Goal: Task Accomplishment & Management: Complete application form

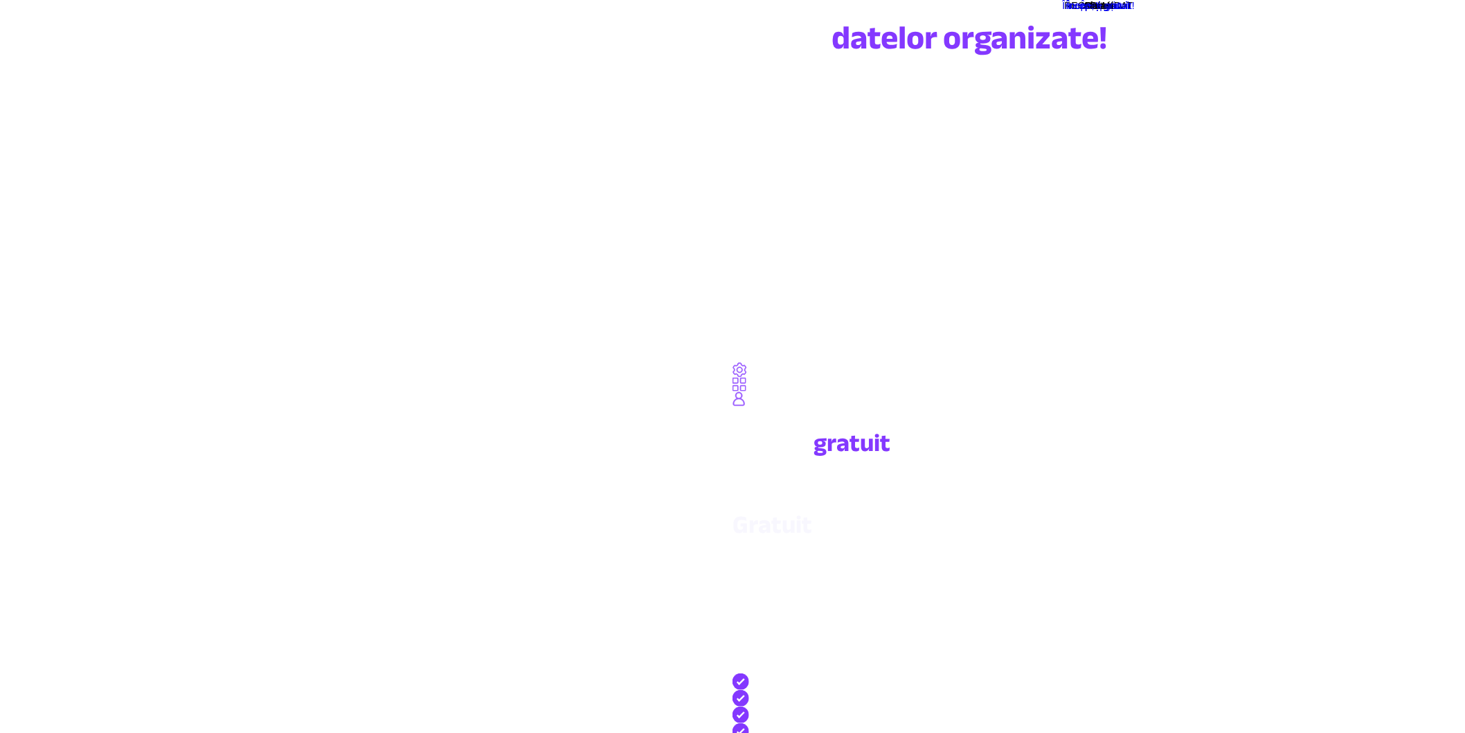
click at [587, 0] on div at bounding box center [732, 0] width 1465 height 0
click at [1063, 11] on font "Începe, e gratuit!" at bounding box center [1099, 5] width 72 height 11
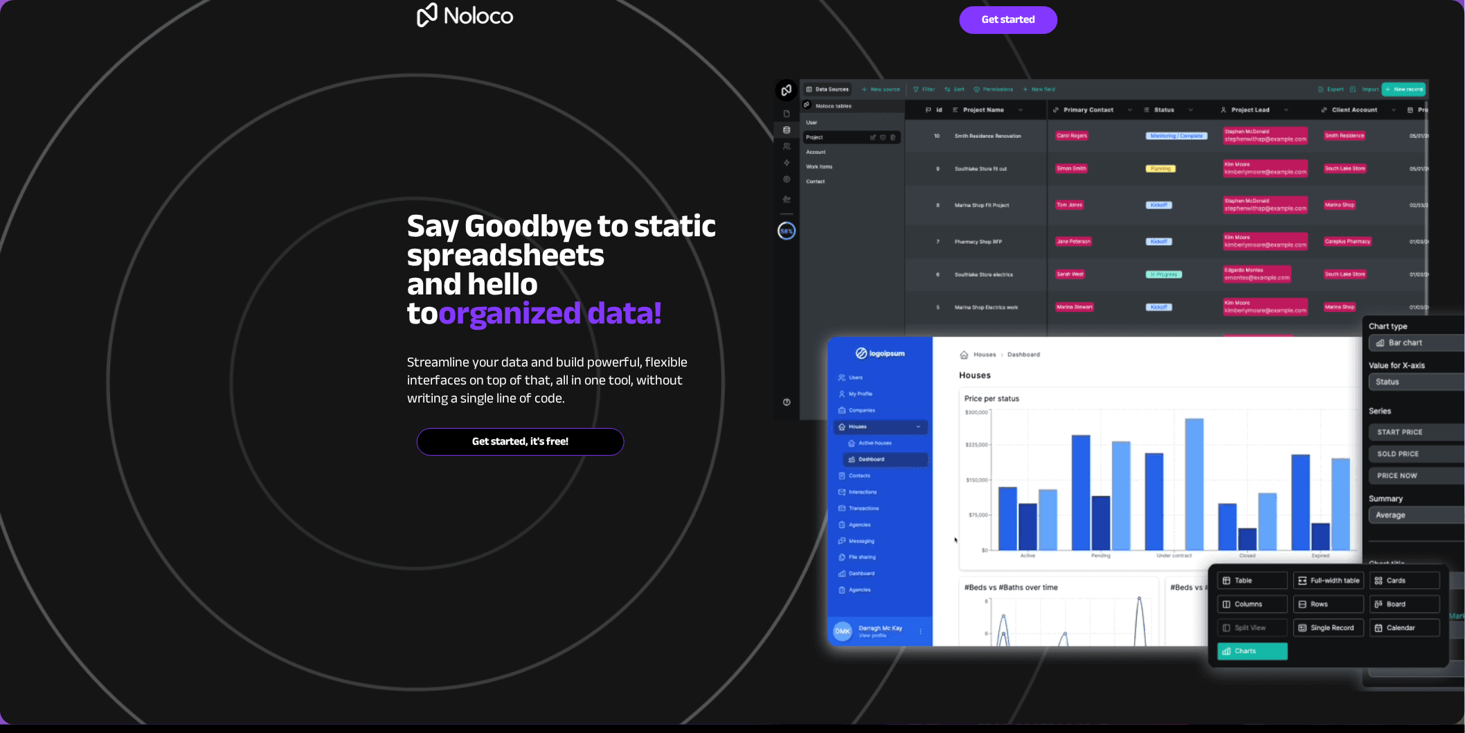
click at [520, 441] on span "Get started, it's free!" at bounding box center [521, 441] width 206 height 13
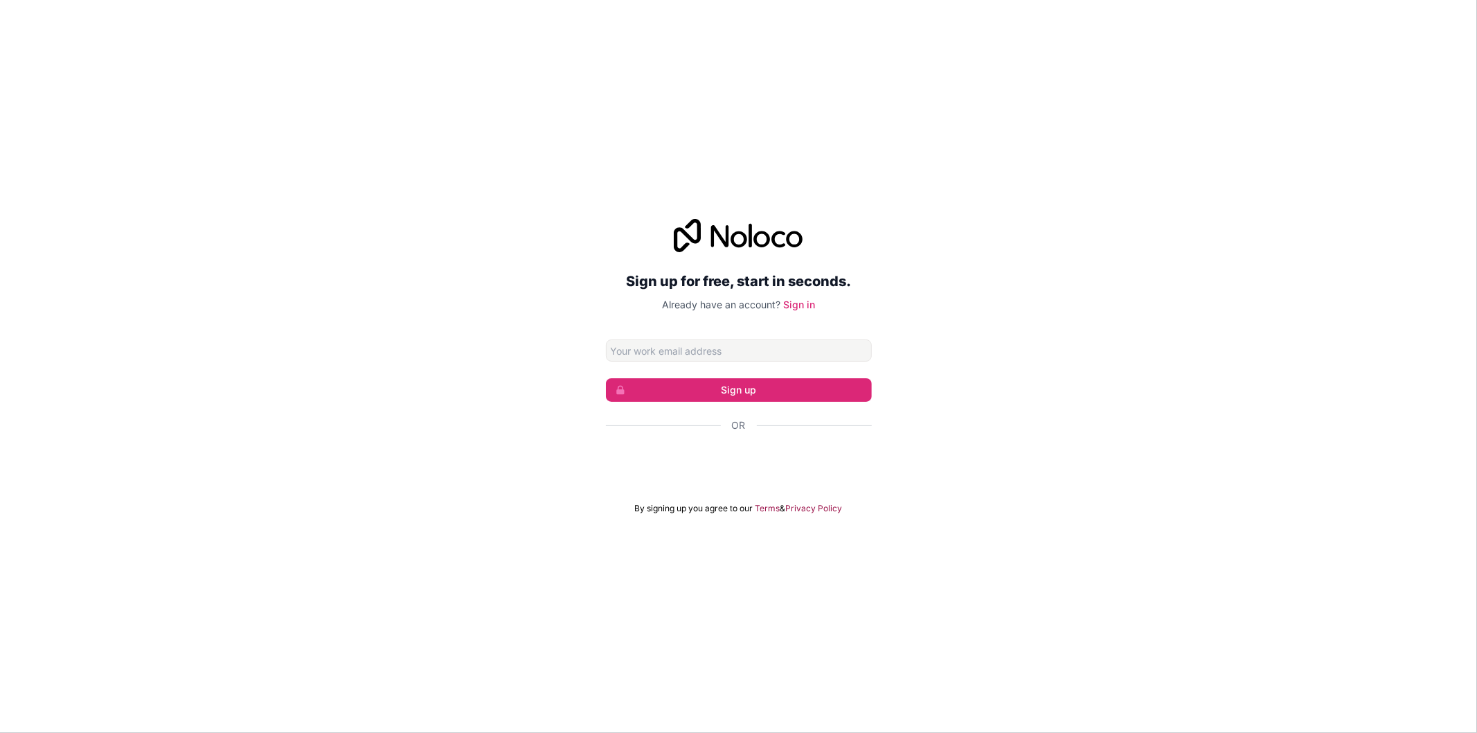
click at [711, 348] on input "Email address" at bounding box center [739, 350] width 266 height 22
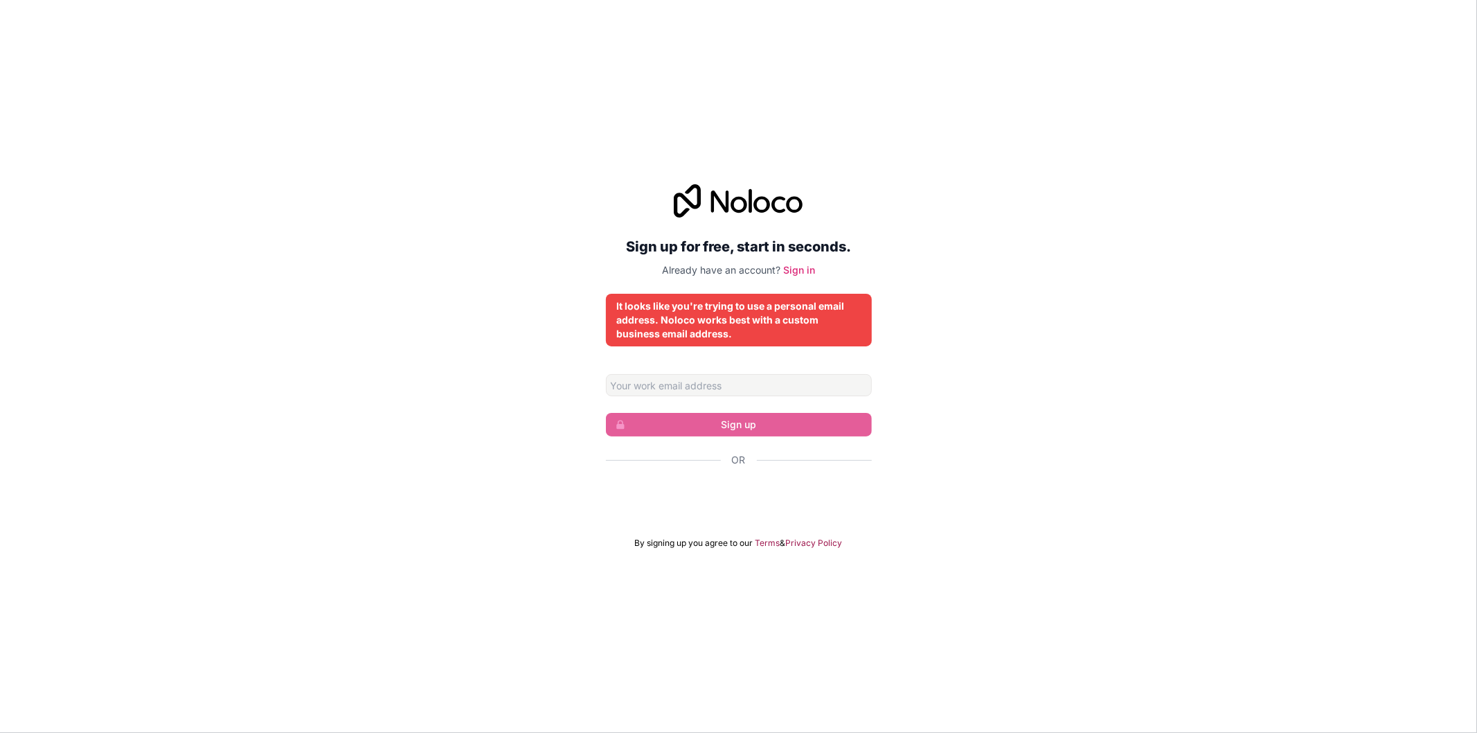
click at [950, 362] on div "Sign up for free, start in seconds. Already have an account? Sign in It looks l…" at bounding box center [738, 366] width 1477 height 403
click at [731, 316] on div "It looks like you're trying to use a personal email address. Noloco works best …" at bounding box center [739, 320] width 244 height 42
